Goal: Task Accomplishment & Management: Manage account settings

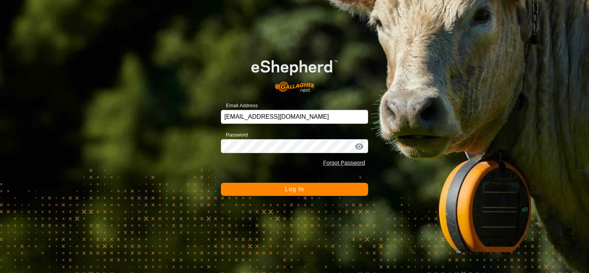
click at [296, 192] on button "Log In" at bounding box center [294, 189] width 147 height 13
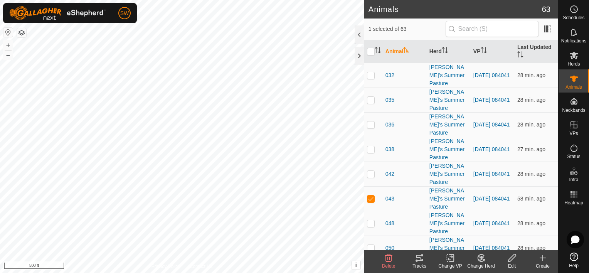
click at [415, 264] on div "Tracks" at bounding box center [419, 266] width 31 height 7
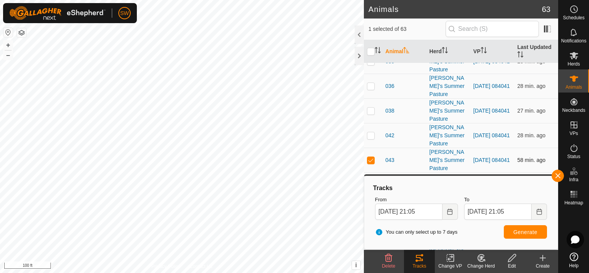
scroll to position [77, 0]
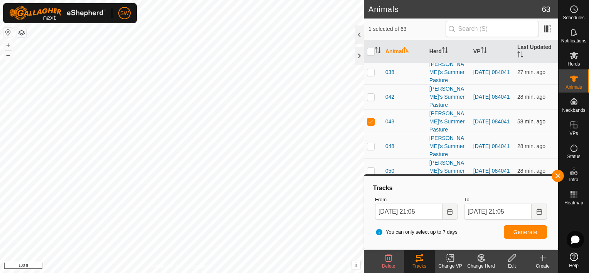
click at [387, 118] on span "043" at bounding box center [390, 122] width 9 height 8
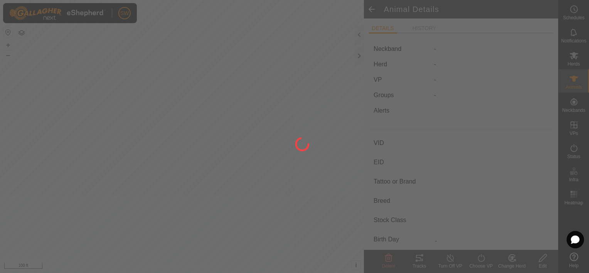
type input "043"
type input "-"
type input "Black Baldy"
type input "-"
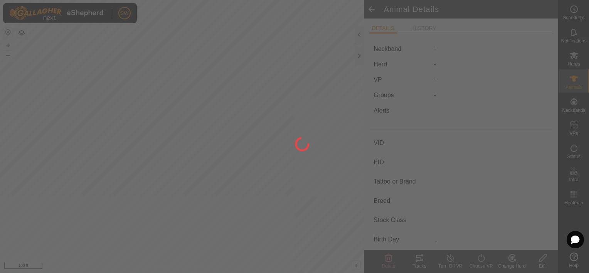
type input "0 kg"
type input "-"
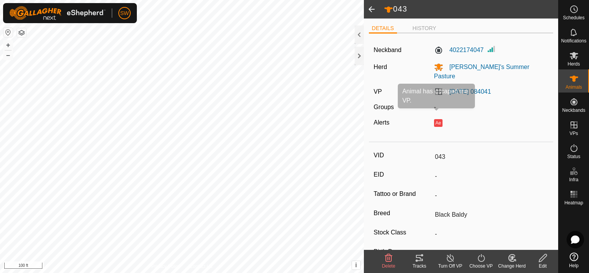
click at [436, 119] on button "Ae" at bounding box center [438, 123] width 8 height 8
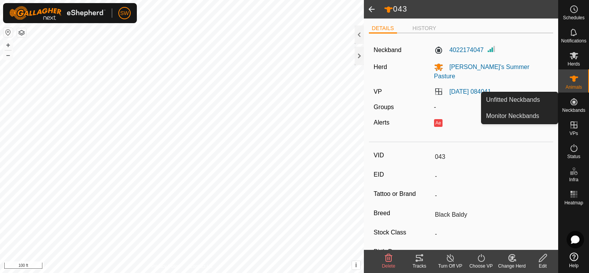
click at [584, 108] on span "Neckbands" at bounding box center [573, 110] width 23 height 5
click at [544, 113] on link "Monitor Neckbands" at bounding box center [520, 115] width 76 height 15
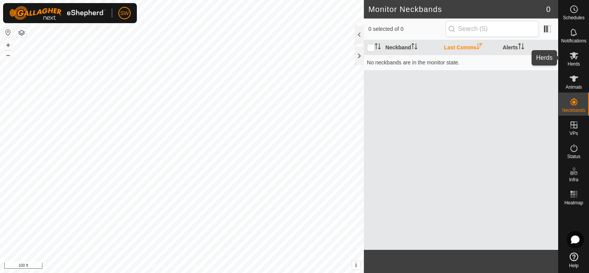
click at [571, 60] on icon at bounding box center [573, 55] width 9 height 9
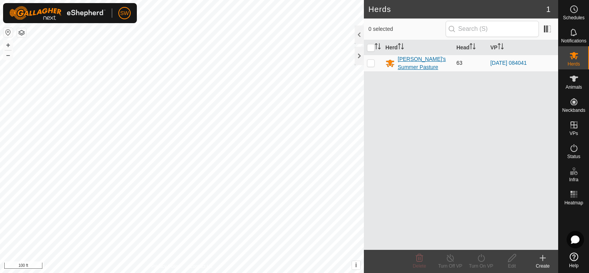
click at [409, 59] on div "[PERSON_NAME]'s Summer Pasture" at bounding box center [424, 63] width 52 height 16
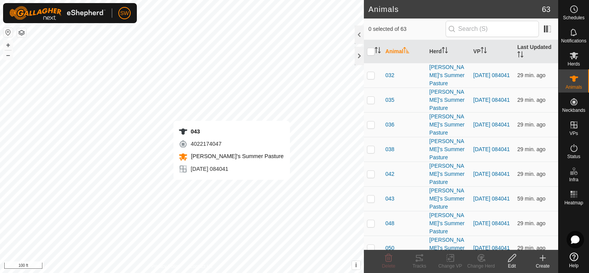
checkbox input "true"
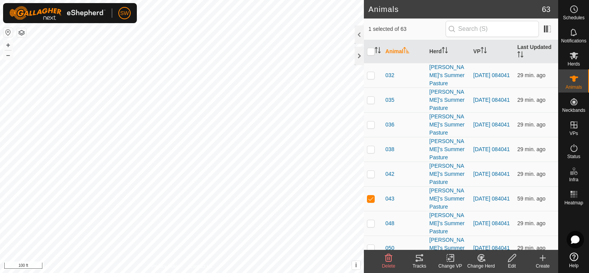
click at [511, 265] on div "Edit" at bounding box center [512, 266] width 31 height 7
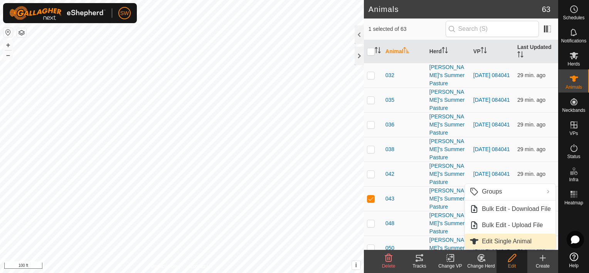
click at [509, 245] on link "Edit Single Animal" at bounding box center [510, 241] width 91 height 15
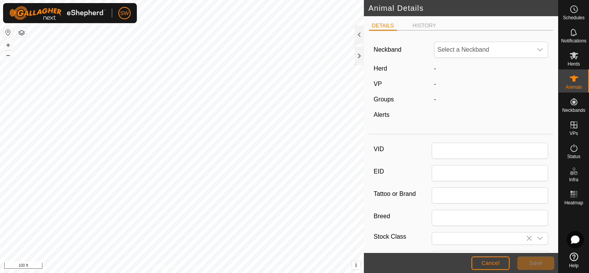
type input "043"
type input "Black Baldy"
type input "0"
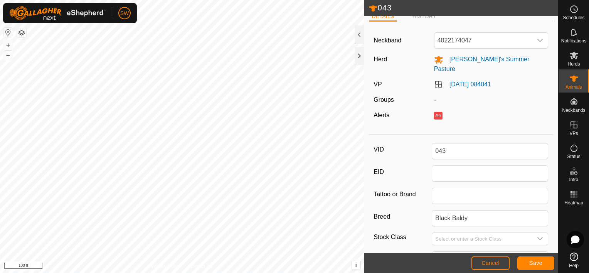
scroll to position [123, 0]
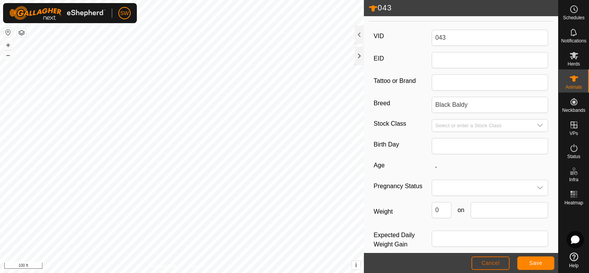
click at [483, 266] on span "Cancel" at bounding box center [491, 263] width 18 height 6
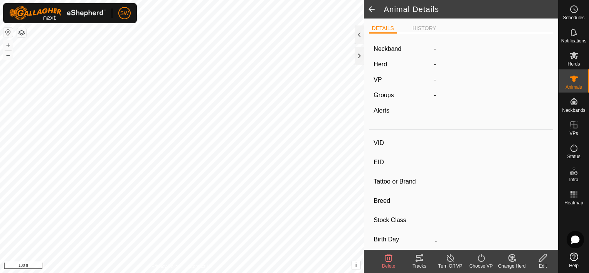
type input "043"
type input "-"
type input "Black Baldy"
type input "-"
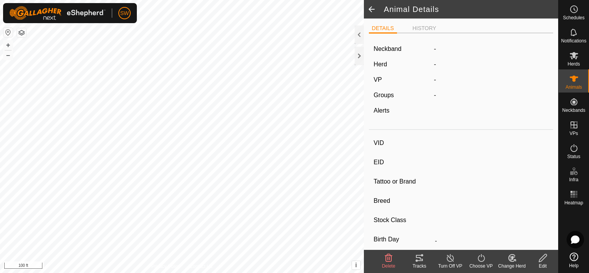
type input "0 kg"
type input "-"
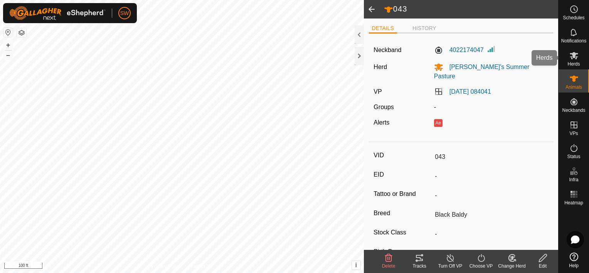
click at [578, 56] on icon at bounding box center [573, 55] width 9 height 9
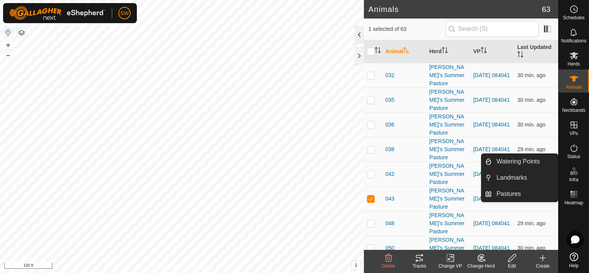
click at [359, 33] on div at bounding box center [359, 34] width 9 height 19
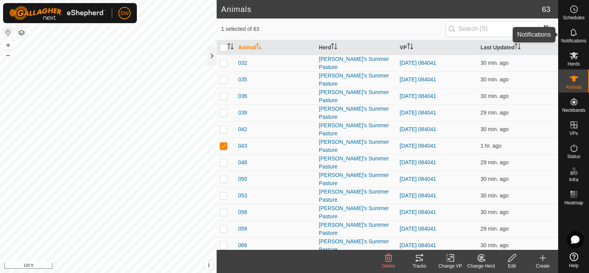
click at [575, 39] on span "Notifications" at bounding box center [573, 41] width 25 height 5
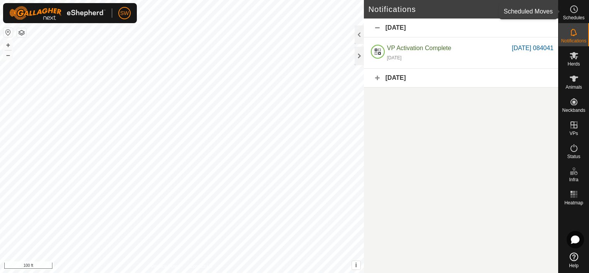
click at [574, 17] on span "Schedules" at bounding box center [574, 17] width 22 height 5
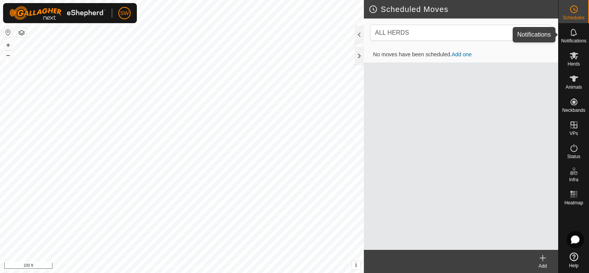
click at [576, 39] on span "Notifications" at bounding box center [573, 41] width 25 height 5
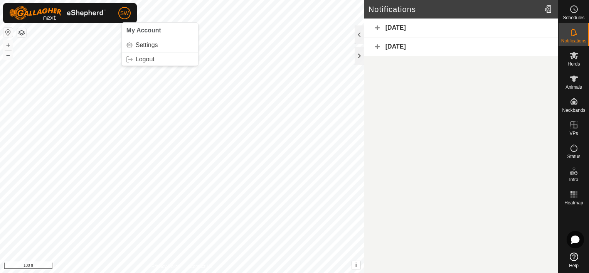
click at [125, 16] on span "SW" at bounding box center [124, 13] width 9 height 8
click at [150, 47] on link "Settings" at bounding box center [160, 45] width 76 height 12
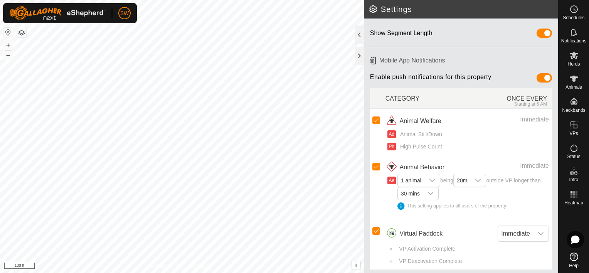
scroll to position [53, 0]
click at [359, 30] on div at bounding box center [359, 34] width 9 height 19
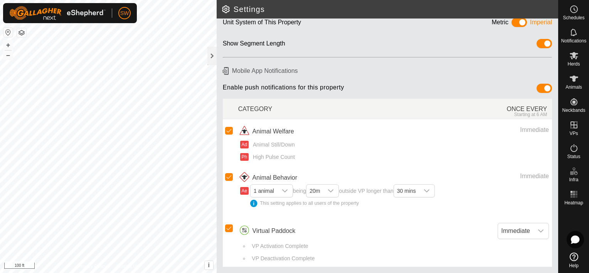
scroll to position [40, 0]
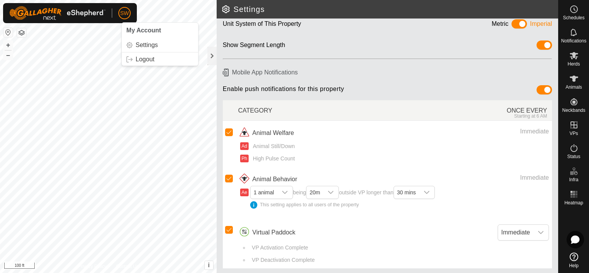
click at [122, 12] on span "SW" at bounding box center [124, 13] width 9 height 8
click at [572, 143] on es-activation-svg-icon at bounding box center [574, 148] width 14 height 12
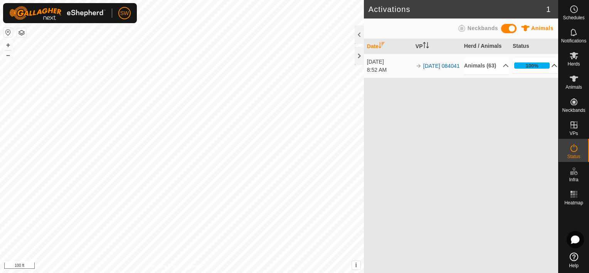
click at [531, 71] on p-accordion-header "100%" at bounding box center [535, 65] width 45 height 15
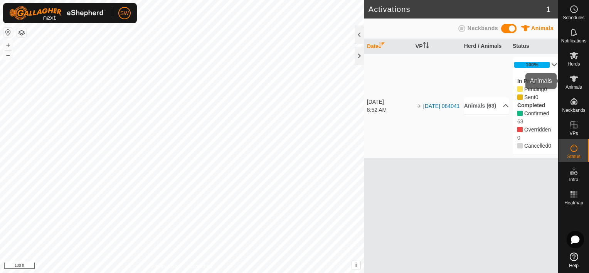
click at [579, 85] on span "Animals" at bounding box center [574, 87] width 17 height 5
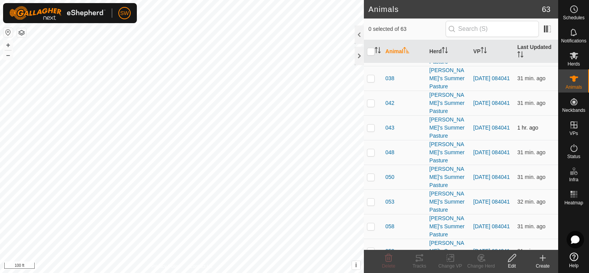
scroll to position [77, 0]
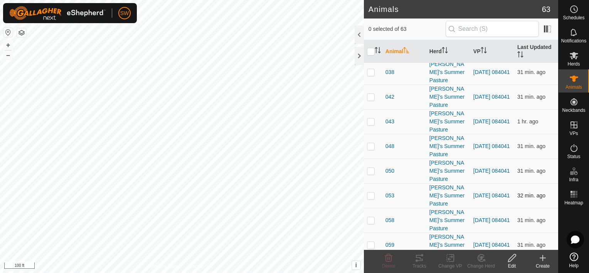
click at [366, 194] on td at bounding box center [373, 195] width 19 height 25
checkbox input "true"
click at [574, 258] on icon at bounding box center [574, 257] width 8 height 8
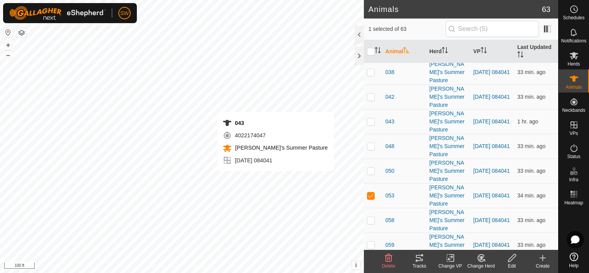
checkbox input "true"
checkbox input "false"
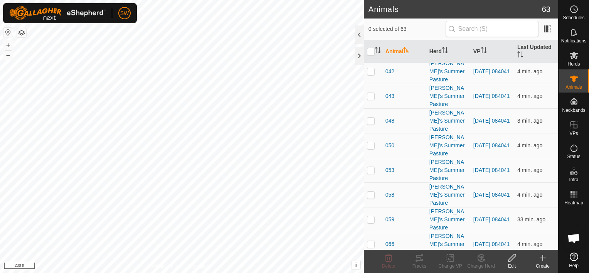
scroll to position [116, 0]
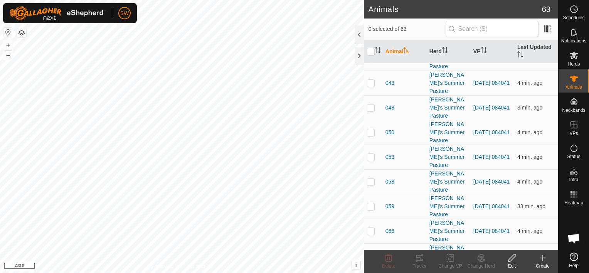
click at [374, 159] on td at bounding box center [373, 157] width 19 height 25
click at [370, 158] on p-checkbox at bounding box center [371, 157] width 8 height 6
checkbox input "false"
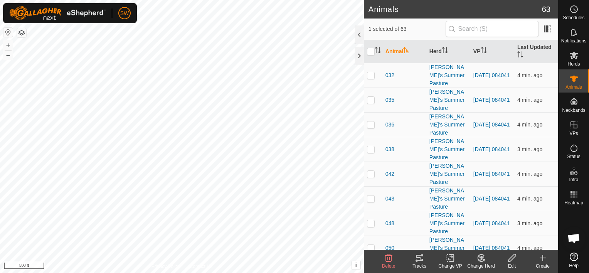
click at [372, 221] on p-checkbox at bounding box center [371, 223] width 8 height 6
checkbox input "true"
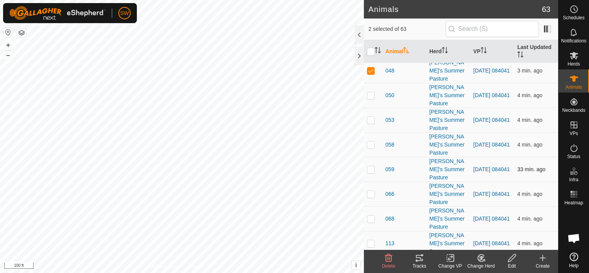
scroll to position [154, 0]
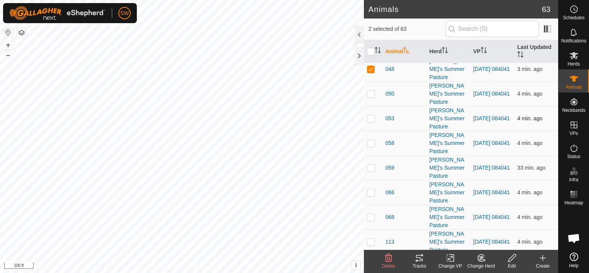
click at [373, 120] on p-checkbox at bounding box center [371, 118] width 8 height 6
checkbox input "true"
click at [423, 262] on icon at bounding box center [419, 257] width 9 height 9
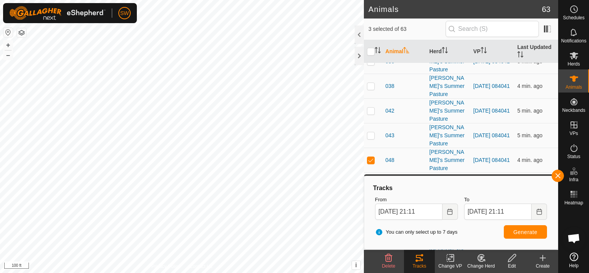
scroll to position [0, 0]
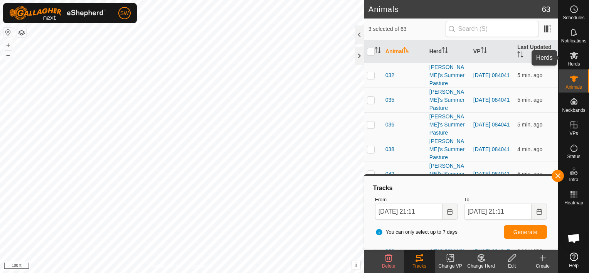
click at [575, 56] on icon at bounding box center [573, 55] width 9 height 9
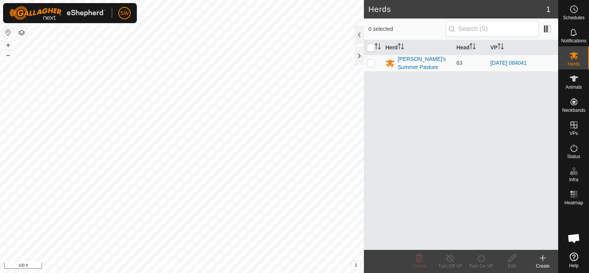
click at [407, 0] on html "SW Schedules Notifications Herds Animals Neckbands VPs Status Infra Heatmap Hel…" at bounding box center [294, 136] width 589 height 273
click at [574, 88] on span "Animals" at bounding box center [574, 87] width 17 height 5
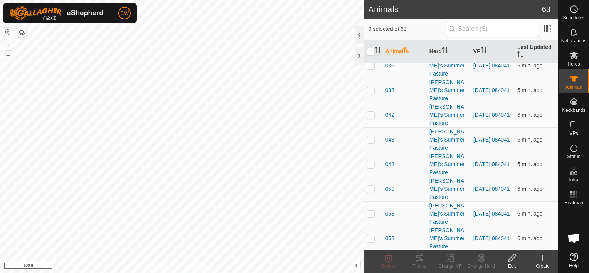
scroll to position [77, 0]
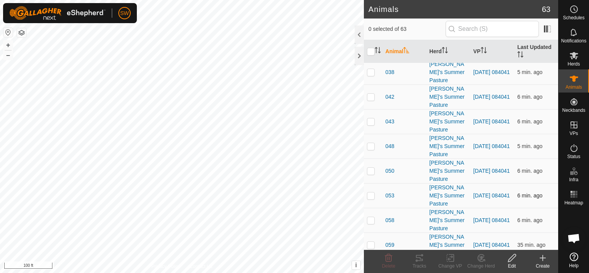
click at [375, 199] on td at bounding box center [373, 195] width 19 height 25
checkbox input "true"
click at [420, 263] on div "Tracks" at bounding box center [419, 266] width 31 height 7
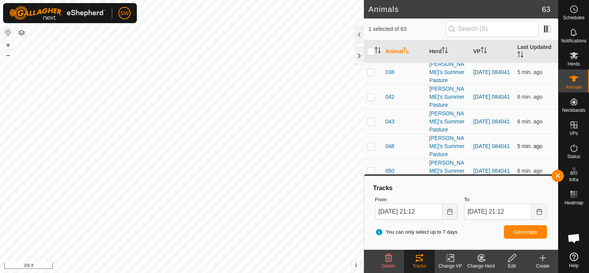
click at [373, 144] on p-checkbox at bounding box center [371, 146] width 8 height 6
checkbox input "true"
click at [539, 231] on button "Generate" at bounding box center [525, 231] width 43 height 13
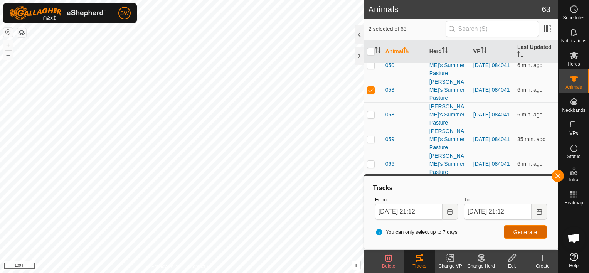
scroll to position [154, 0]
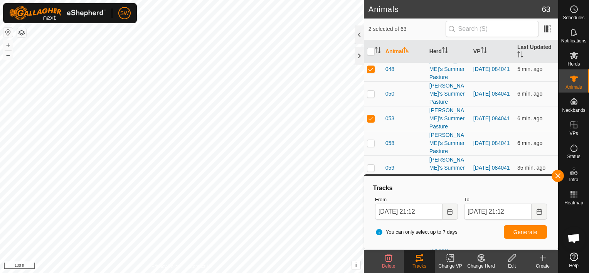
click at [369, 144] on p-checkbox at bounding box center [371, 143] width 8 height 6
checkbox input "false"
click at [369, 119] on p-checkbox at bounding box center [371, 118] width 8 height 6
checkbox input "false"
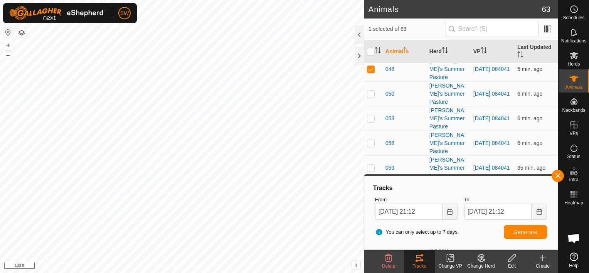
click at [370, 69] on p-checkbox at bounding box center [371, 69] width 8 height 6
checkbox input "false"
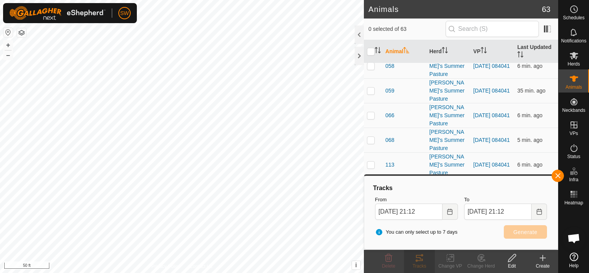
scroll to position [0, 0]
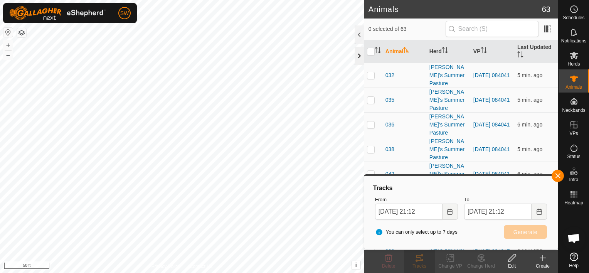
click at [358, 54] on div at bounding box center [359, 56] width 9 height 19
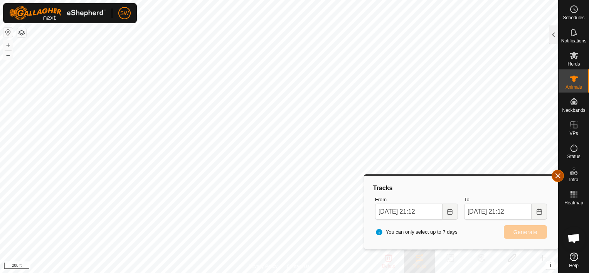
click at [559, 173] on button "button" at bounding box center [558, 176] width 12 height 12
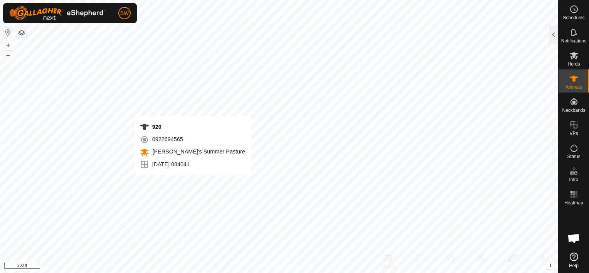
checkbox input "true"
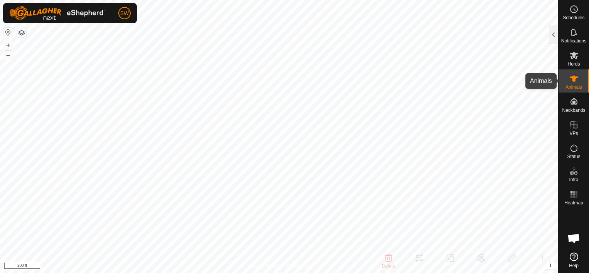
click at [586, 74] on div "Animals" at bounding box center [574, 80] width 30 height 23
click at [572, 52] on icon at bounding box center [573, 55] width 9 height 9
